Goal: Check status: Check status

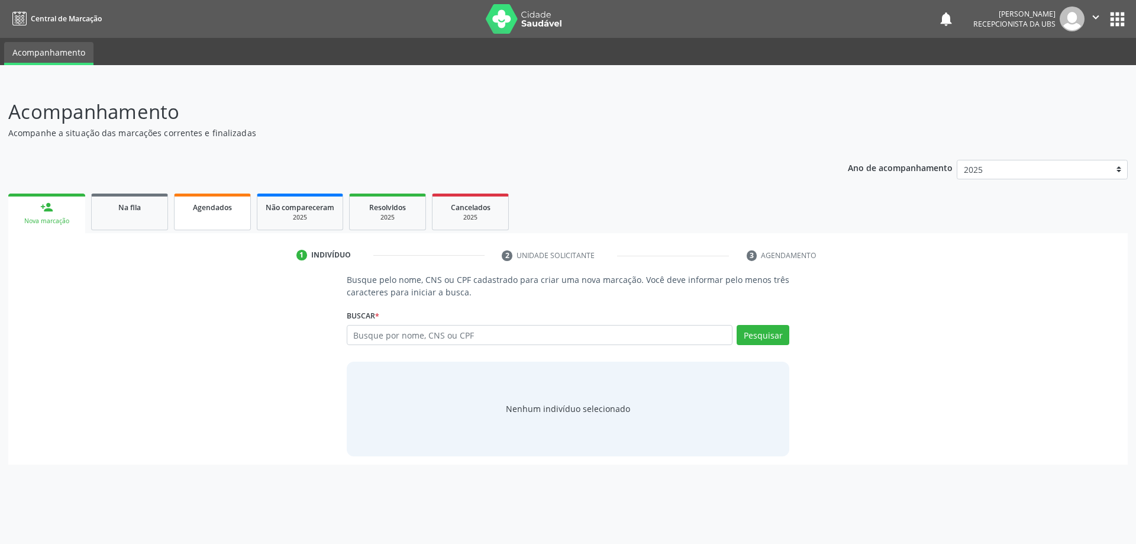
click at [231, 212] on span "Agendados" at bounding box center [212, 207] width 39 height 10
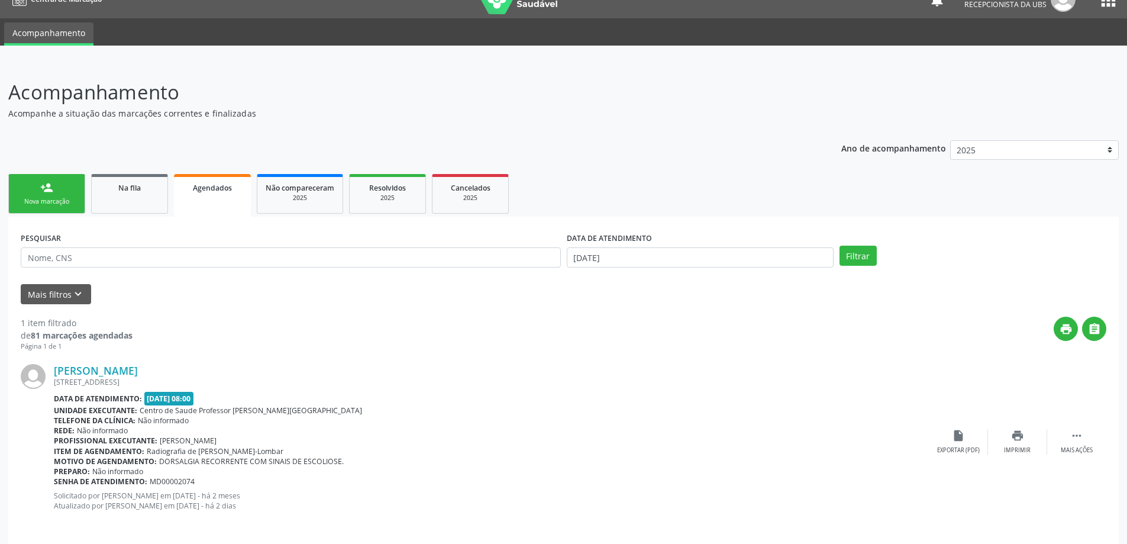
scroll to position [28, 0]
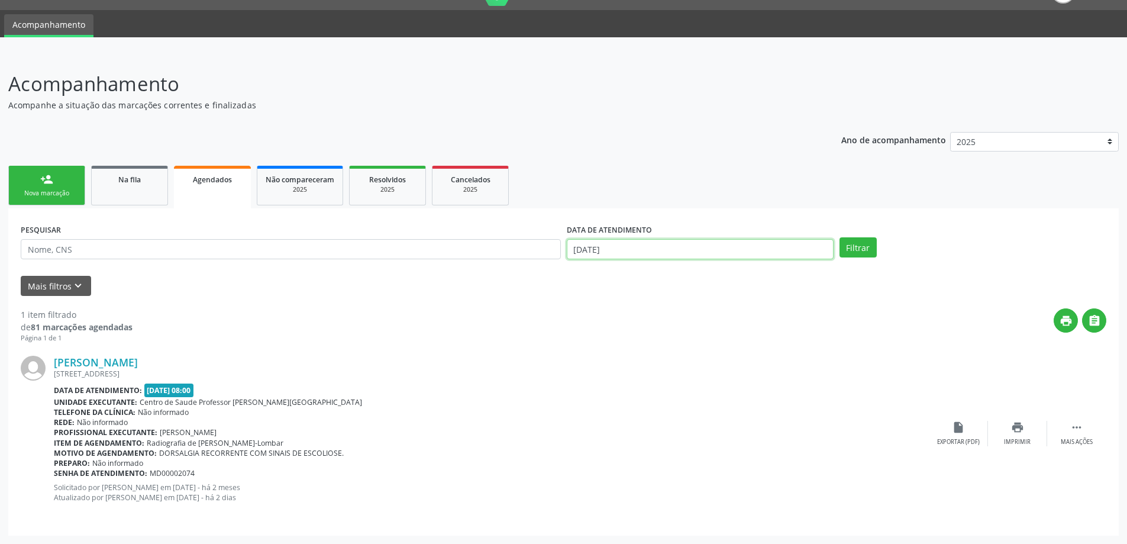
click at [692, 259] on input "[DATE]" at bounding box center [700, 249] width 267 height 20
click at [595, 308] on span "29" at bounding box center [605, 309] width 23 height 23
type input "[DATE]"
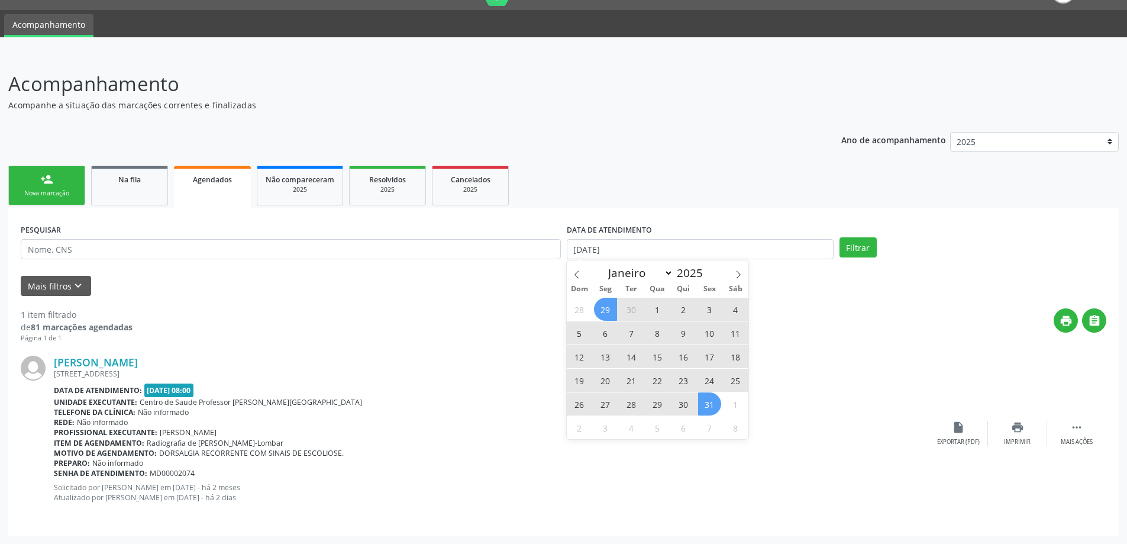
click at [718, 407] on span "31" at bounding box center [709, 403] width 23 height 23
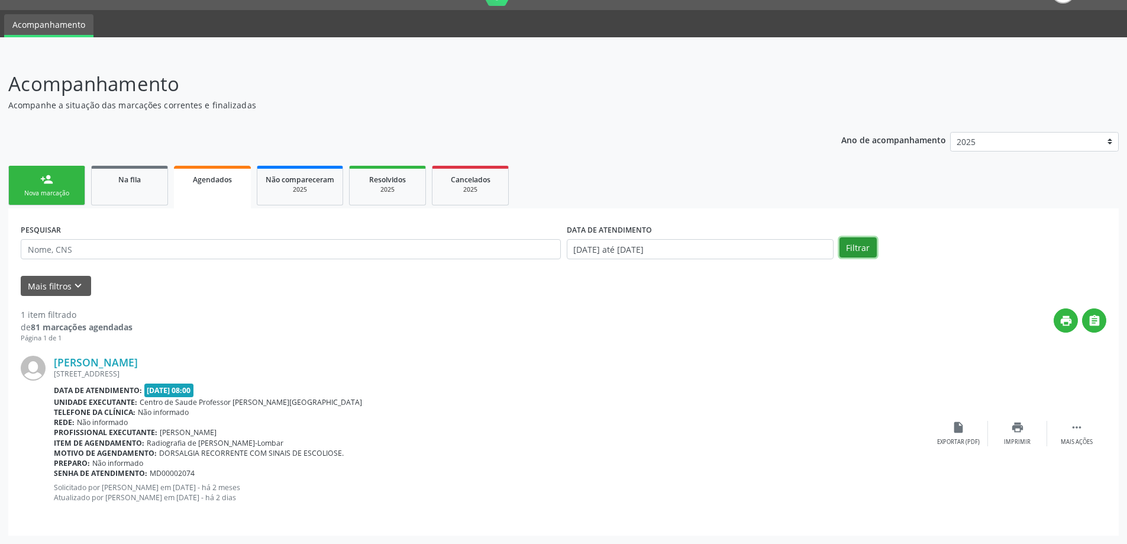
click at [850, 246] on button "Filtrar" at bounding box center [858, 247] width 37 height 20
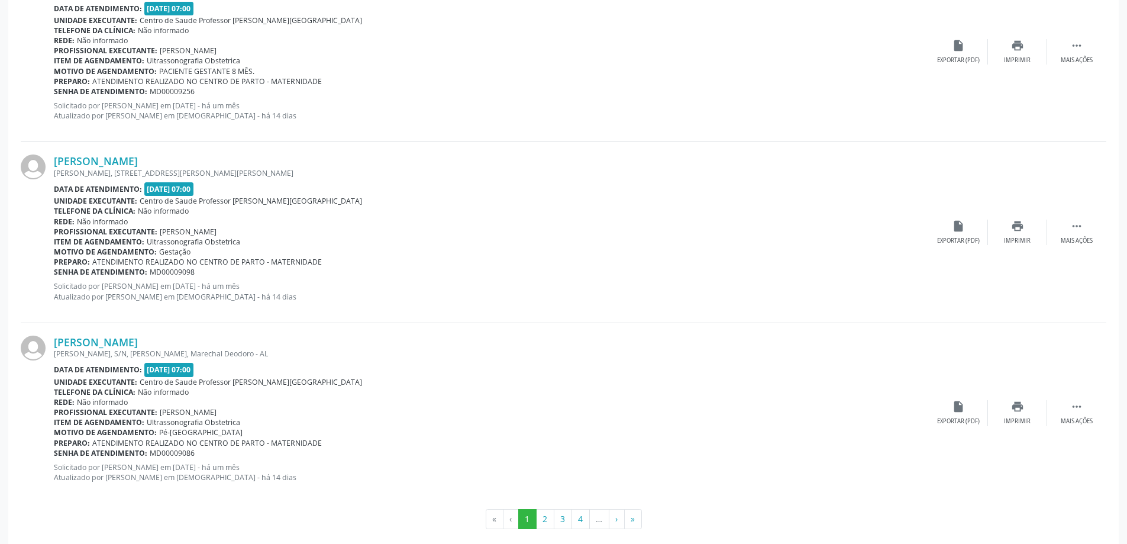
scroll to position [2592, 0]
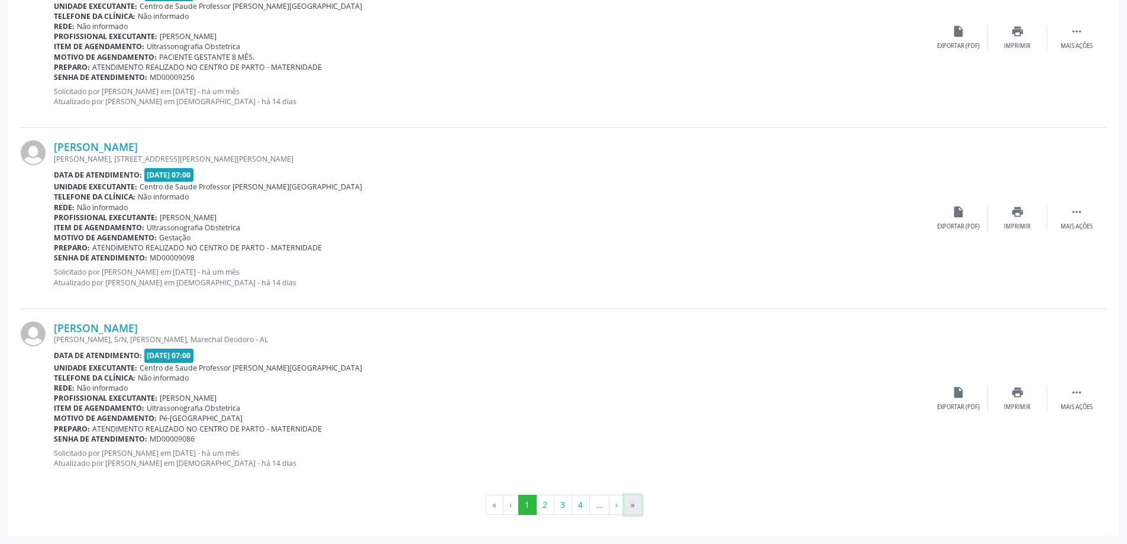
click at [633, 508] on button "»" at bounding box center [633, 505] width 18 height 20
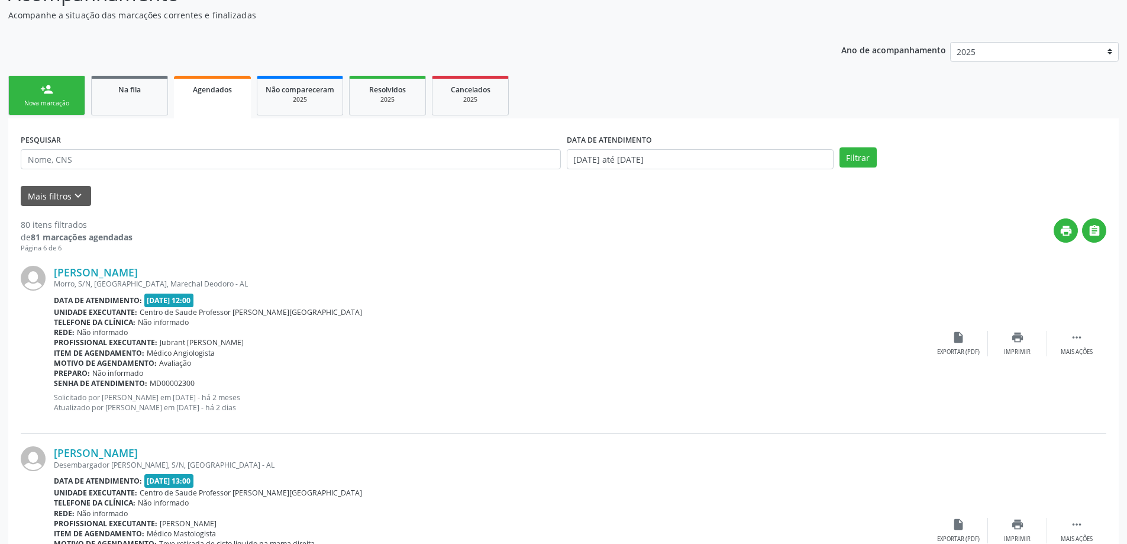
scroll to position [112, 0]
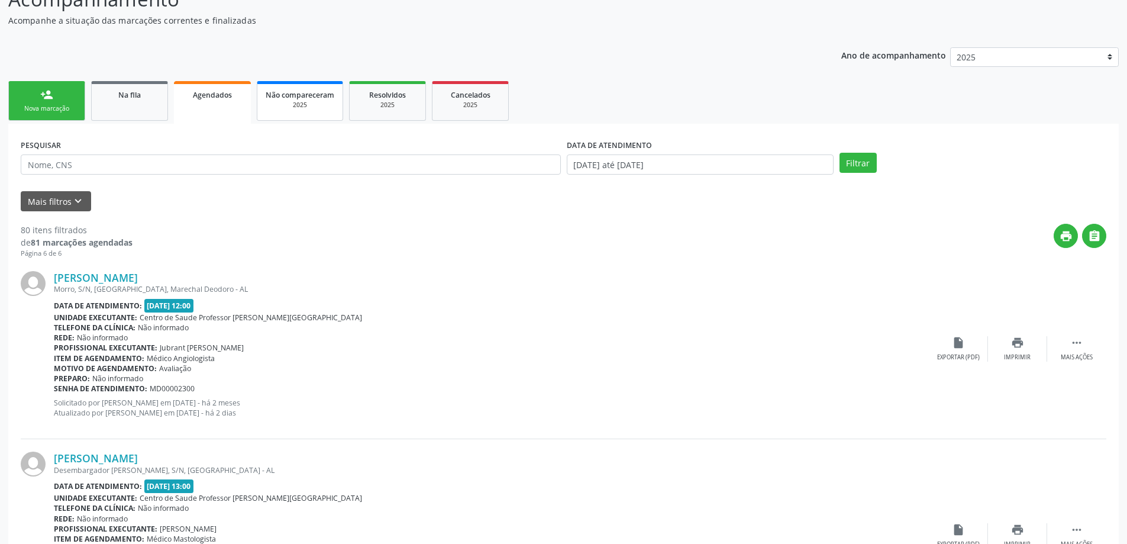
drag, startPoint x: 115, startPoint y: 109, endPoint x: 337, endPoint y: 227, distance: 250.7
click at [115, 110] on link "Na fila" at bounding box center [129, 101] width 77 height 40
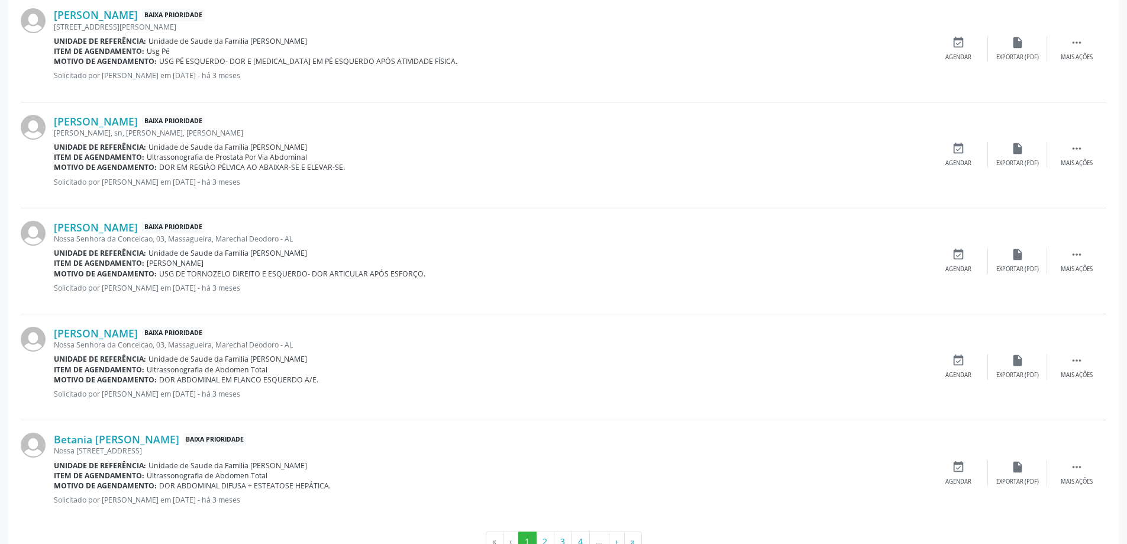
scroll to position [1471, 0]
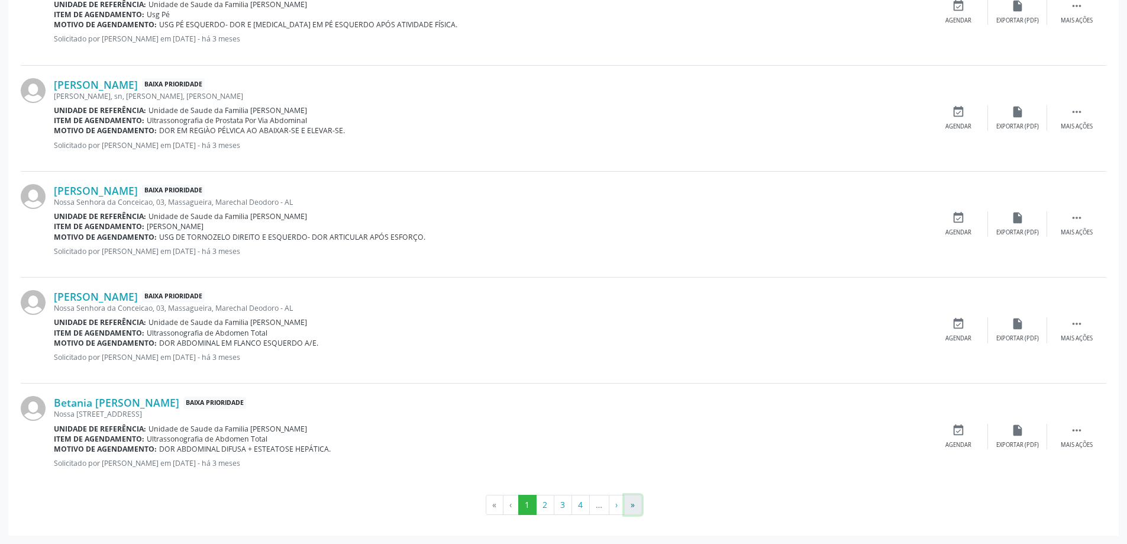
click at [639, 507] on button "»" at bounding box center [633, 505] width 18 height 20
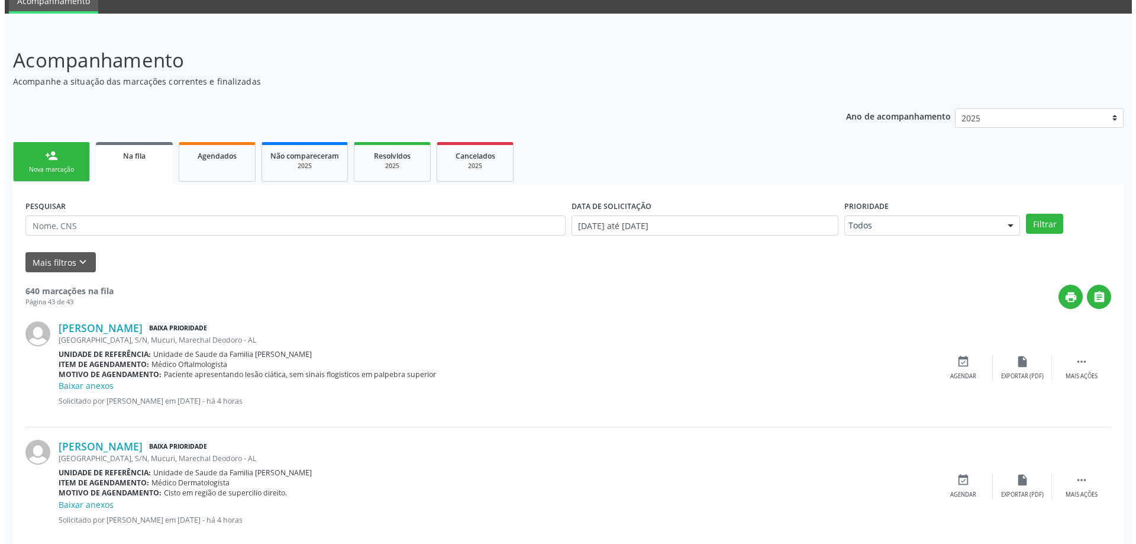
scroll to position [0, 0]
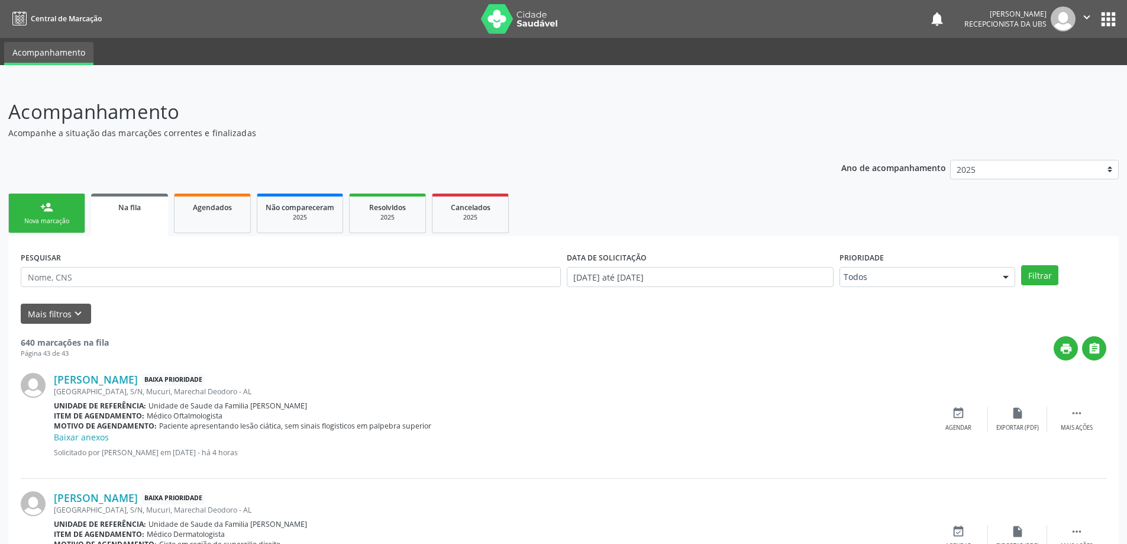
click at [164, 207] on link "Na fila" at bounding box center [129, 214] width 77 height 43
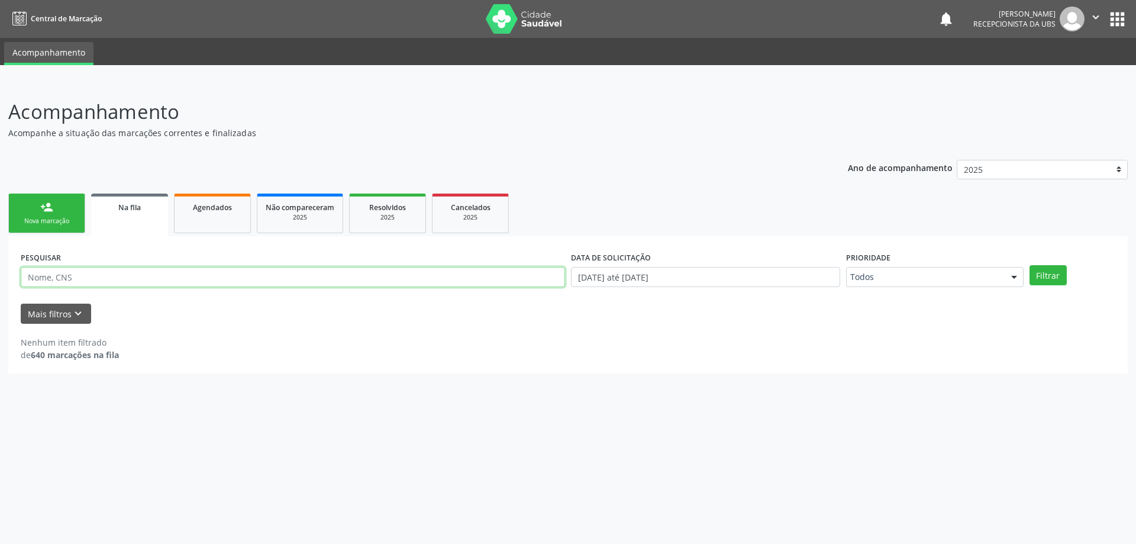
click at [99, 277] on input "text" at bounding box center [293, 277] width 544 height 20
paste input "706405110491380"
click at [1029, 265] on button "Filtrar" at bounding box center [1047, 275] width 37 height 20
click at [554, 276] on input "706405110491380" at bounding box center [293, 277] width 544 height 20
type input "7"
